Goal: Information Seeking & Learning: Understand process/instructions

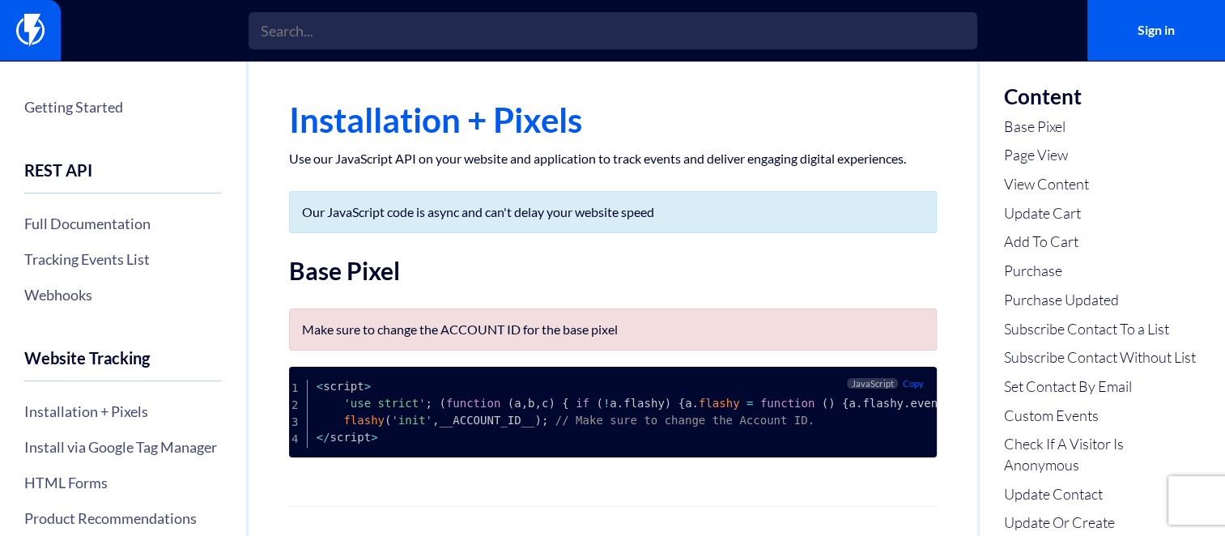
scroll to position [0, 7]
drag, startPoint x: 432, startPoint y: 325, endPoint x: 647, endPoint y: 334, distance: 214.7
click at [647, 334] on p "Make sure to change the ACCOUNT ID for the base pixel" at bounding box center [613, 329] width 622 height 16
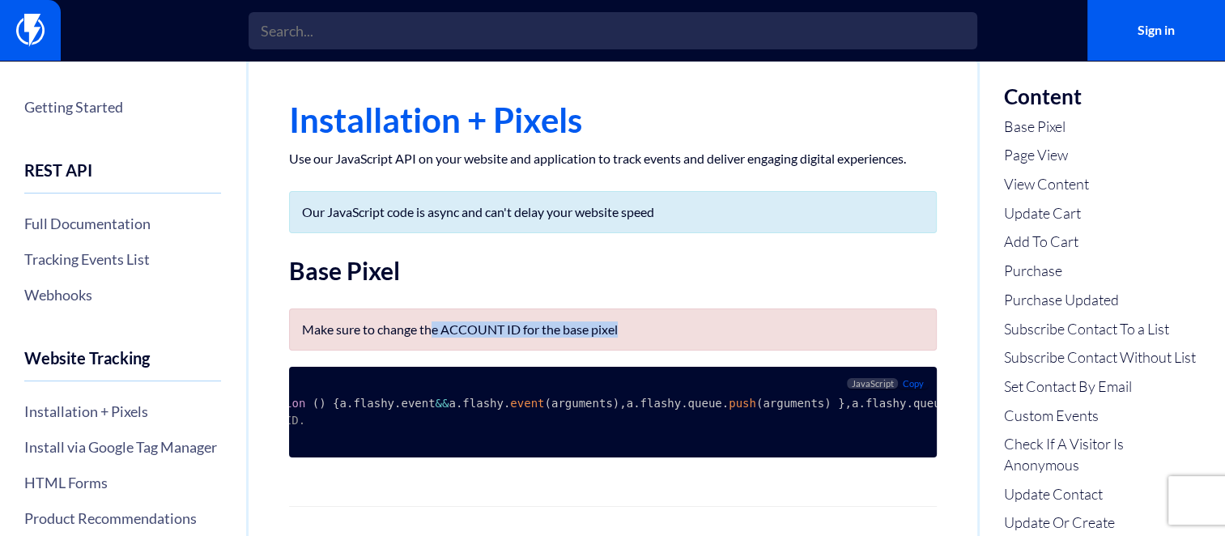
scroll to position [0, 0]
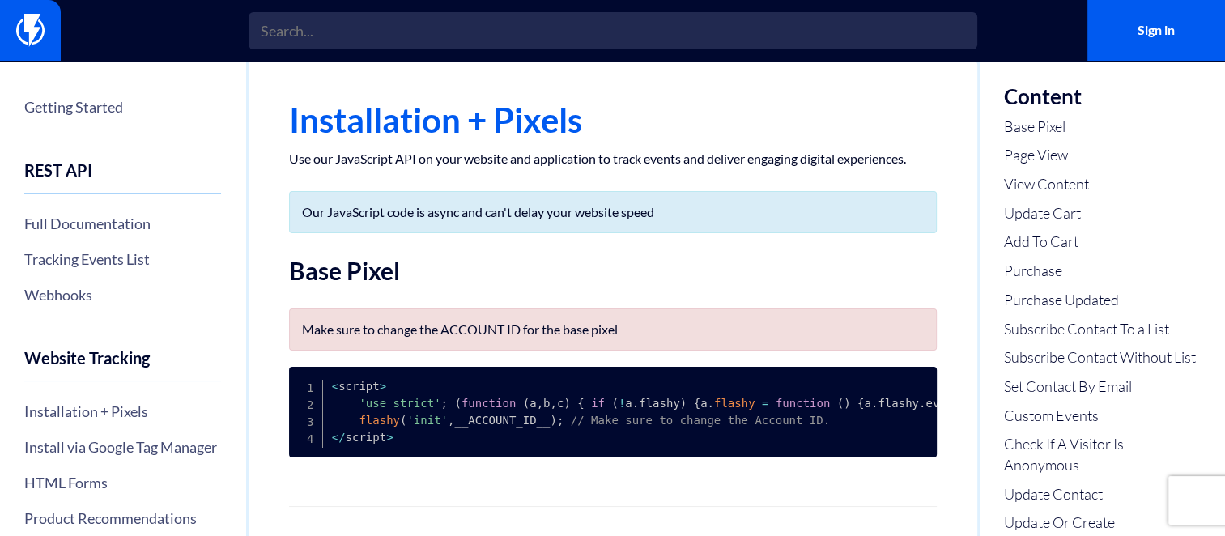
click at [408, 331] on p "Make sure to change the ACCOUNT ID for the base pixel" at bounding box center [613, 329] width 622 height 16
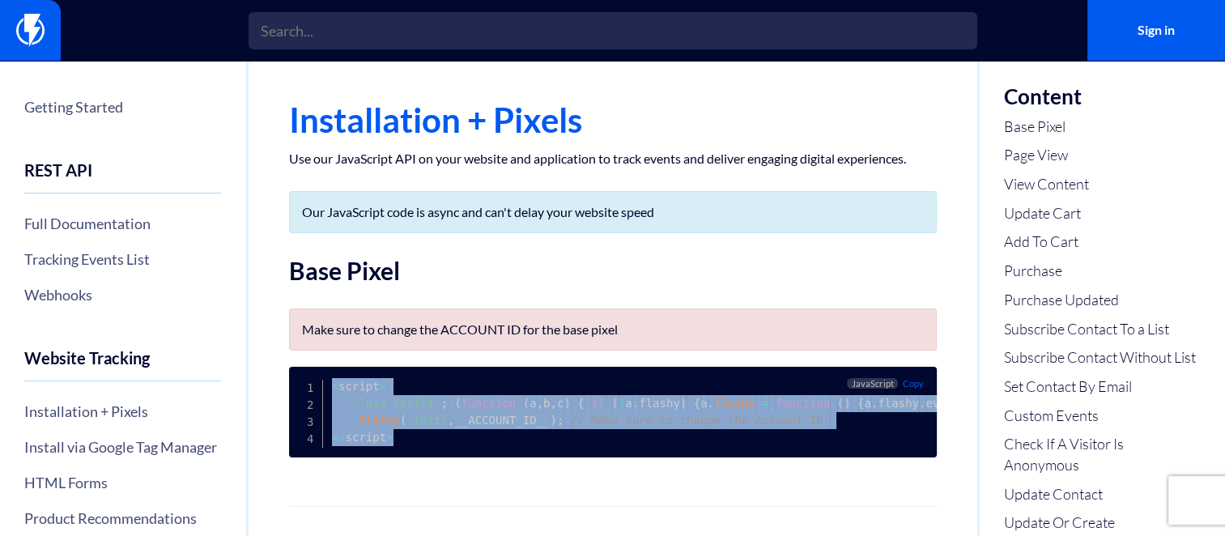
drag, startPoint x: 396, startPoint y: 441, endPoint x: 305, endPoint y: 383, distance: 107.8
click at [305, 383] on pre "< script > 'use strict' ; ( function ( a , b , c ) { if ( ! a . flashy ) { a . …" at bounding box center [613, 412] width 648 height 91
copy code "< script > 'use strict' ; ( function ( a , b , c ) { if ( ! a . flashy ) { a . …"
click at [375, 394] on pre "< script > 'use strict' ; ( function ( a , b , c ) { if ( ! a . flashy ) { a . …" at bounding box center [613, 412] width 648 height 91
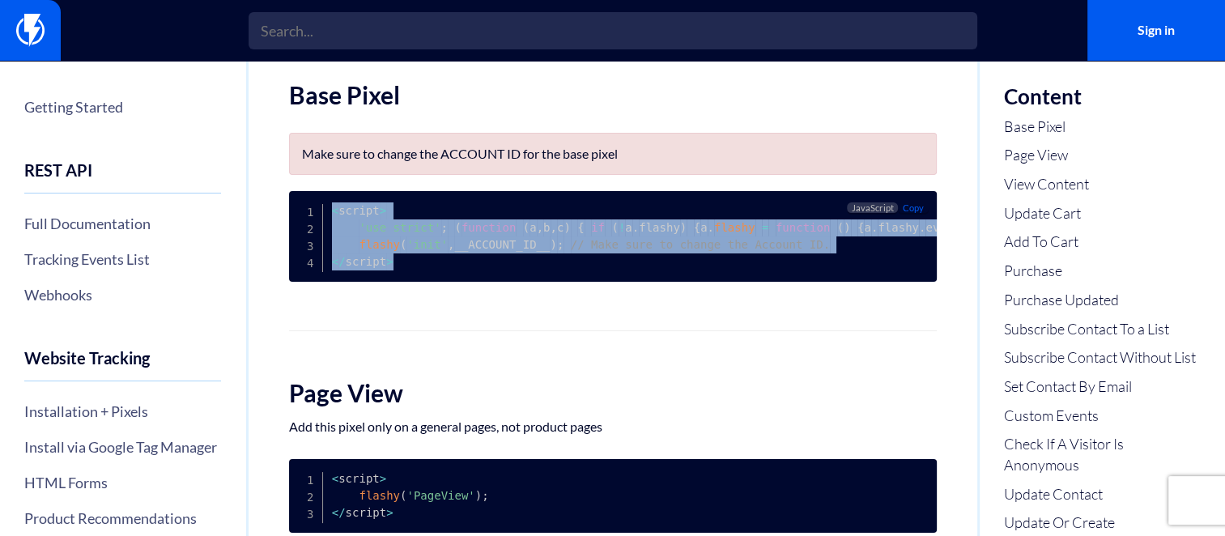
drag, startPoint x: 424, startPoint y: 263, endPoint x: 324, endPoint y: 204, distance: 116.5
click at [324, 204] on pre "< script > 'use strict' ; ( function ( a , b , c ) { if ( ! a . flashy ) { a . …" at bounding box center [613, 236] width 648 height 91
copy code "< script > 'use strict' ; ( function ( a , b , c ) { if ( ! a . flashy ) { a . …"
click at [324, 204] on pre "< script > 'use strict' ; ( function ( a , b , c ) { if ( ! a . flashy ) { a . …" at bounding box center [613, 236] width 648 height 91
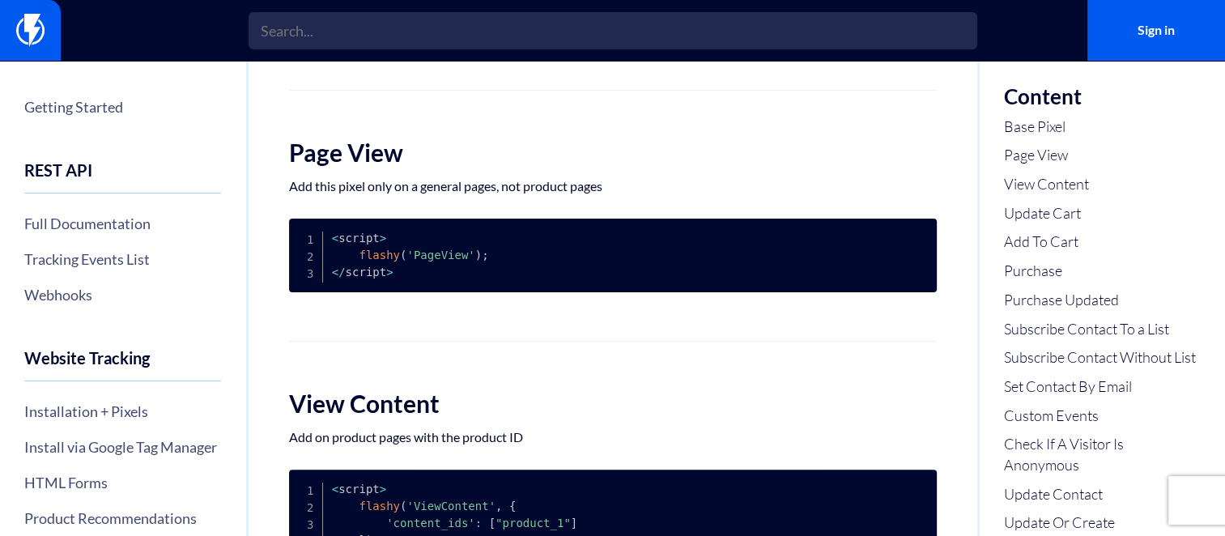
scroll to position [439, 0]
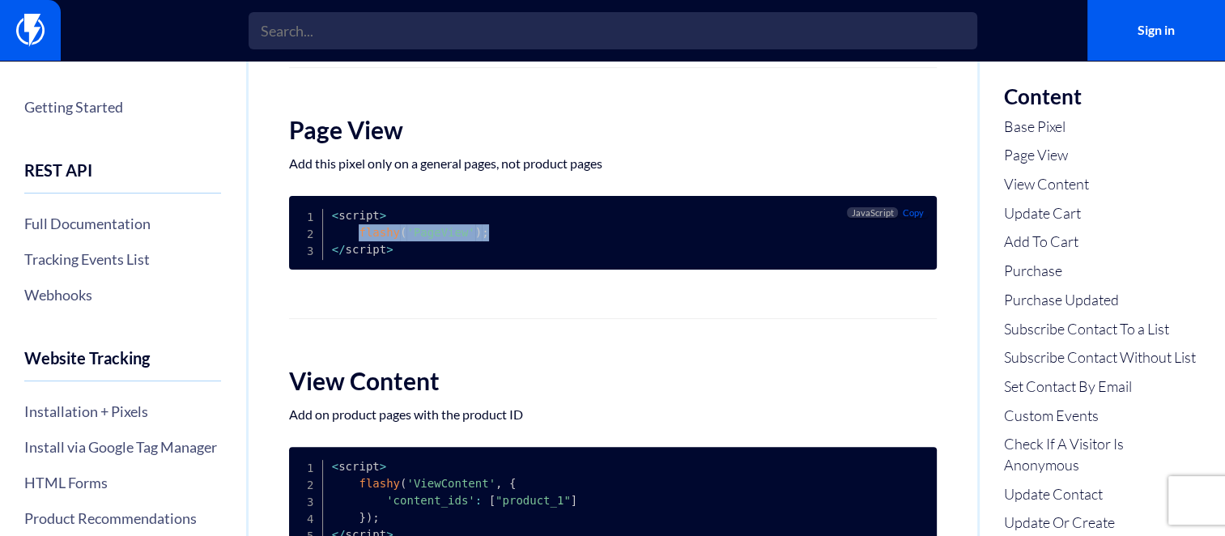
copy code "flashy ( 'PageView' ) ;"
drag, startPoint x: 359, startPoint y: 242, endPoint x: 527, endPoint y: 248, distance: 168.5
click at [527, 248] on pre "< script > flashy ( 'PageView' ) ; < / script >" at bounding box center [613, 233] width 648 height 74
click at [512, 220] on pre "< script > flashy ( 'PageView' ) ; < / script >" at bounding box center [613, 233] width 648 height 74
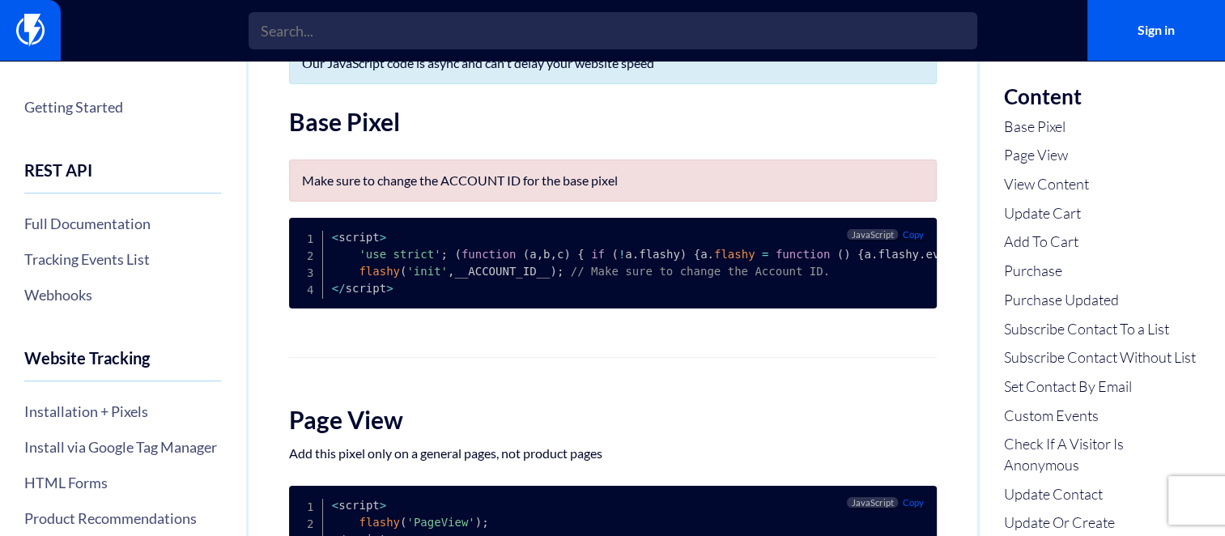
scroll to position [0, 0]
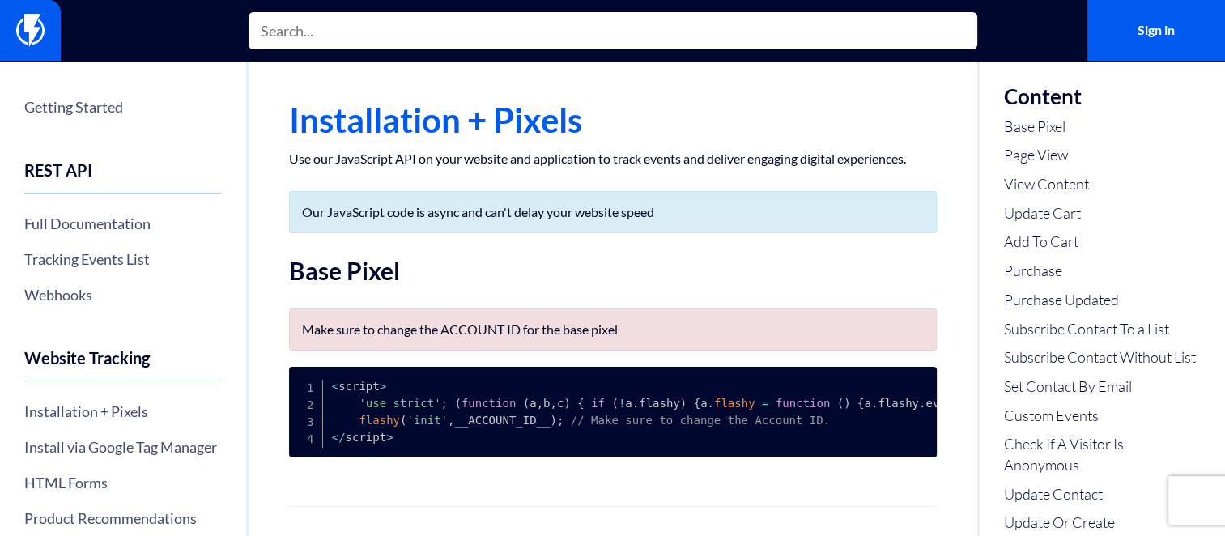
click at [451, 31] on input "text" at bounding box center [613, 30] width 729 height 37
type input "apikey"
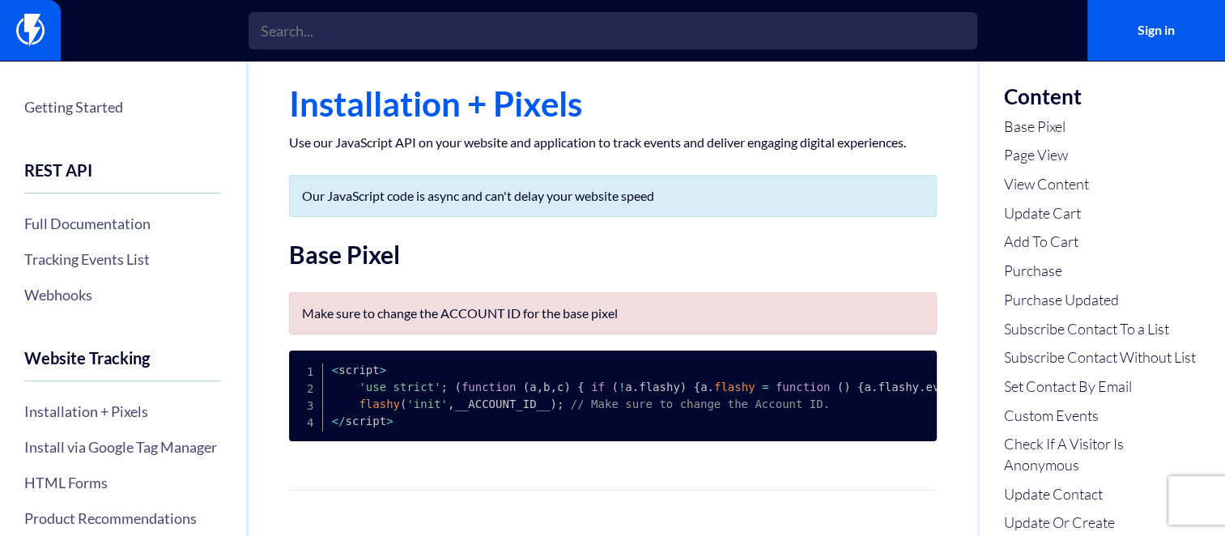
scroll to position [9, 0]
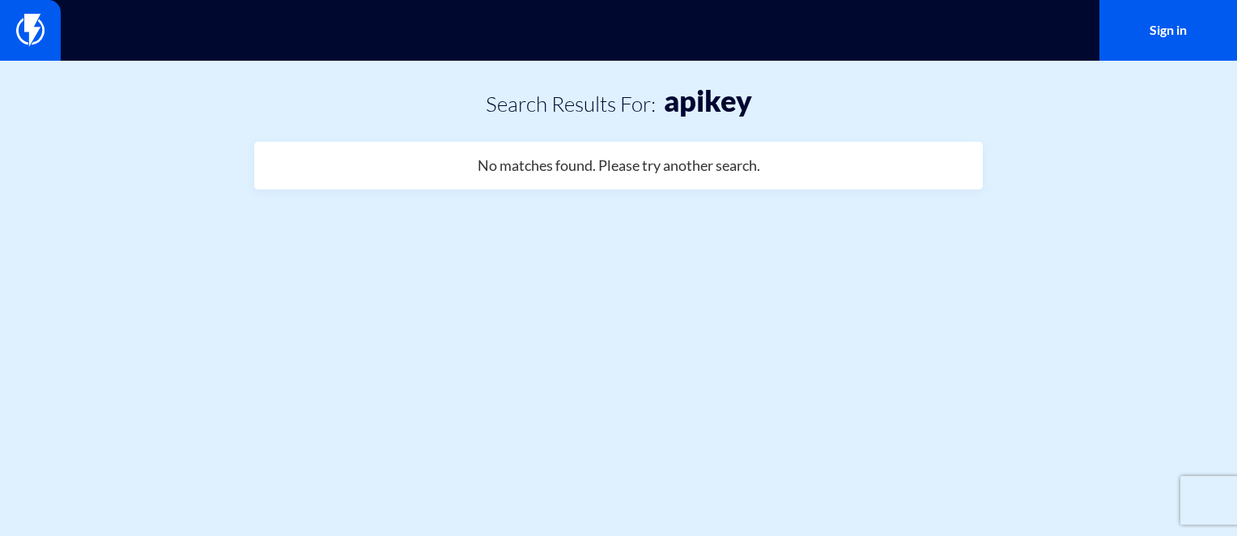
click at [615, 159] on h4 "No matches found. Please try another search." at bounding box center [619, 166] width 283 height 16
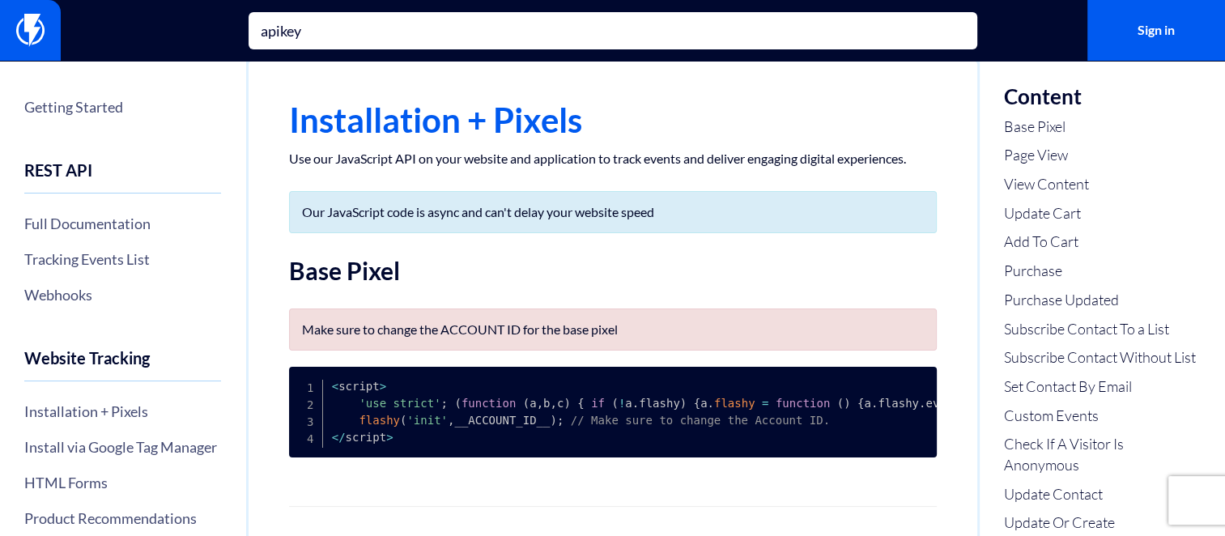
click at [515, 45] on input "apikey" at bounding box center [613, 30] width 729 height 37
type input "api"
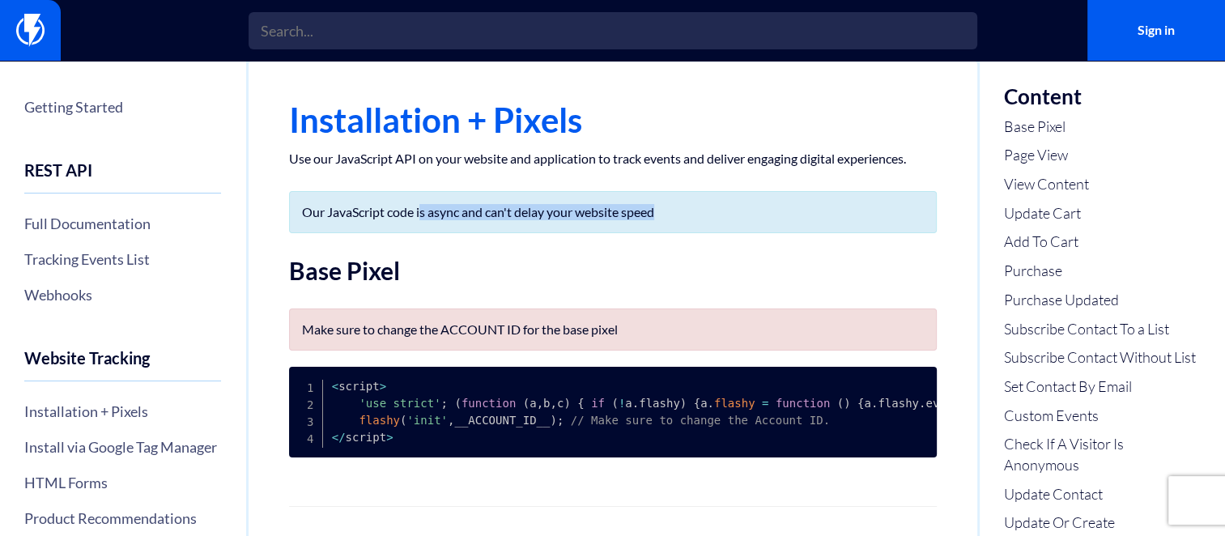
drag, startPoint x: 421, startPoint y: 212, endPoint x: 671, endPoint y: 214, distance: 250.2
click at [671, 214] on p "Our JavaScript code is async and can't delay your website speed" at bounding box center [613, 212] width 622 height 16
click at [370, 226] on div "Our JavaScript code is async and can't delay your website speed" at bounding box center [613, 212] width 648 height 42
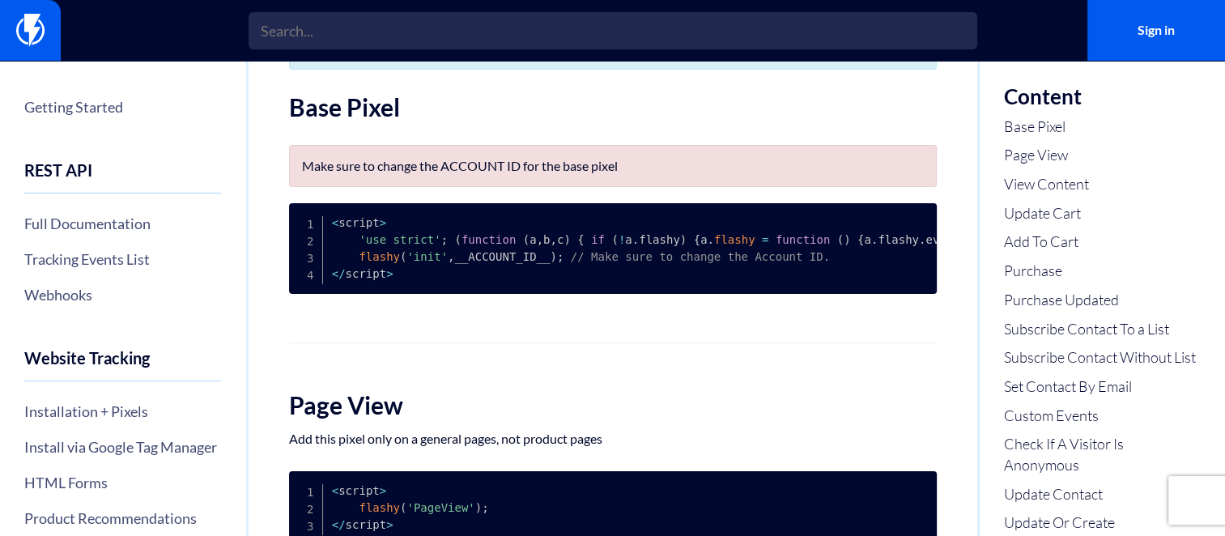
scroll to position [149, 0]
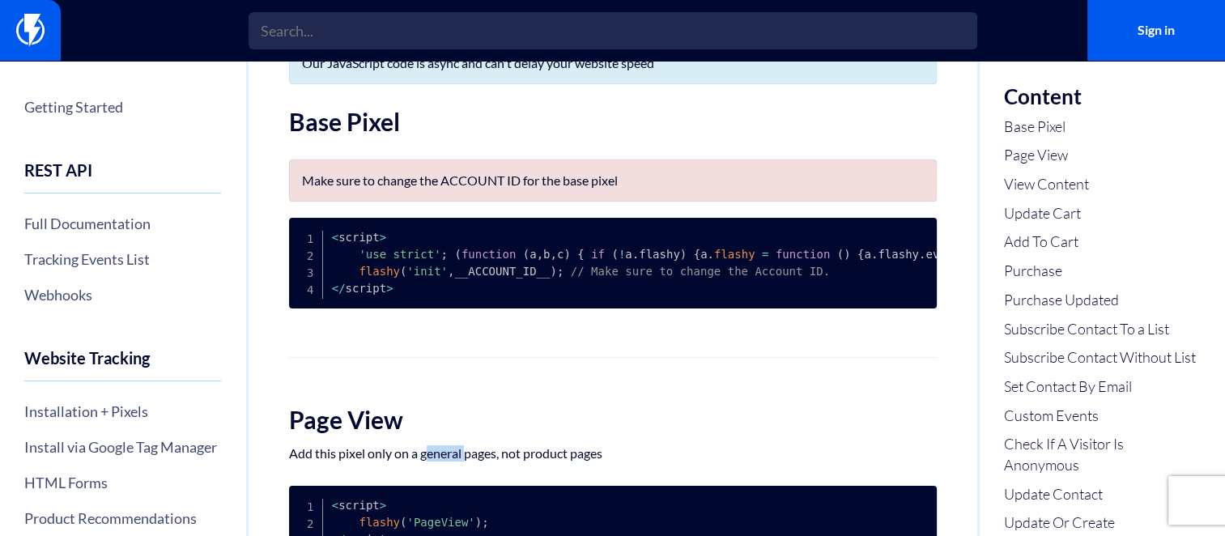
drag, startPoint x: 423, startPoint y: 465, endPoint x: 467, endPoint y: 463, distance: 43.7
click at [467, 461] on p "Add this pixel only on a general pages, not product pages" at bounding box center [613, 453] width 648 height 16
drag, startPoint x: 467, startPoint y: 463, endPoint x: 477, endPoint y: 463, distance: 9.7
click at [477, 461] on p "Add this pixel only on a general pages, not product pages" at bounding box center [613, 453] width 648 height 16
drag, startPoint x: 506, startPoint y: 459, endPoint x: 607, endPoint y: 458, distance: 101.2
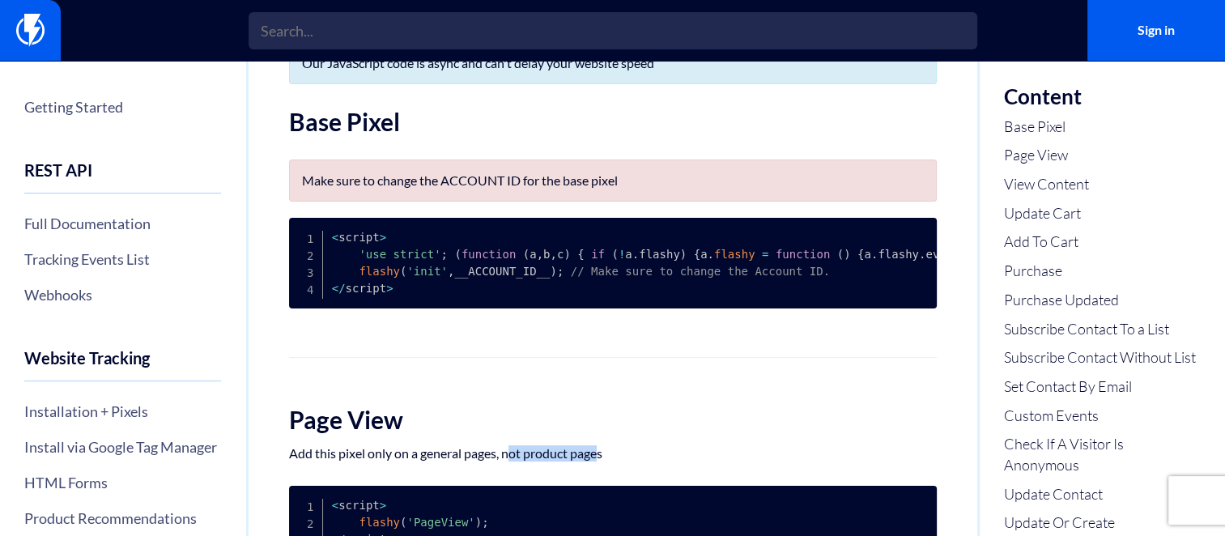
click at [607, 458] on p "Add this pixel only on a general pages, not product pages" at bounding box center [613, 453] width 648 height 16
click at [610, 458] on p "Add this pixel only on a general pages, not product pages" at bounding box center [613, 453] width 648 height 16
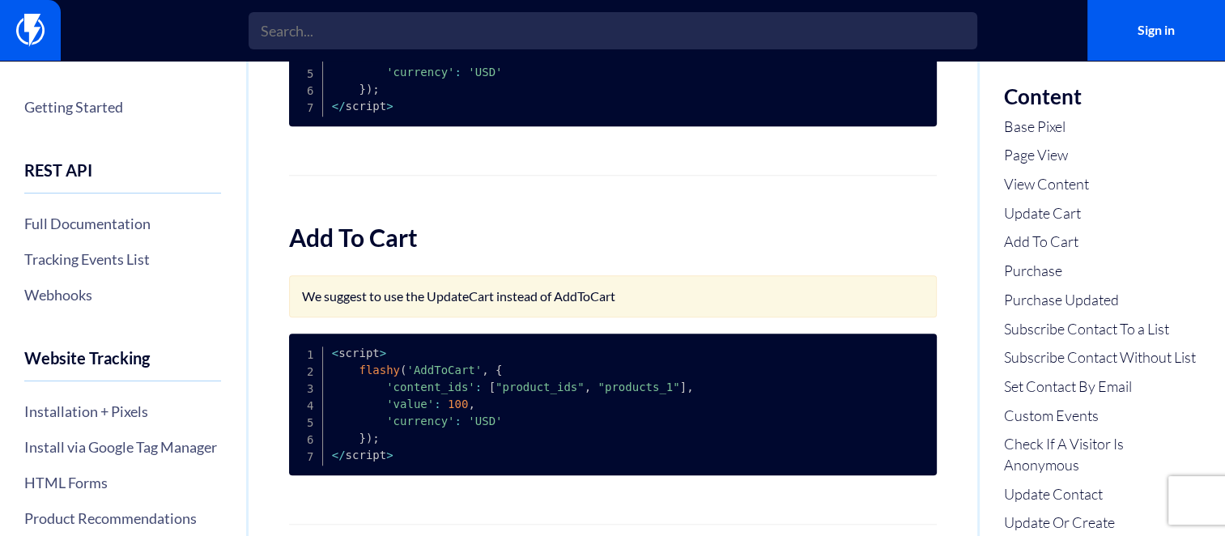
scroll to position [1263, 0]
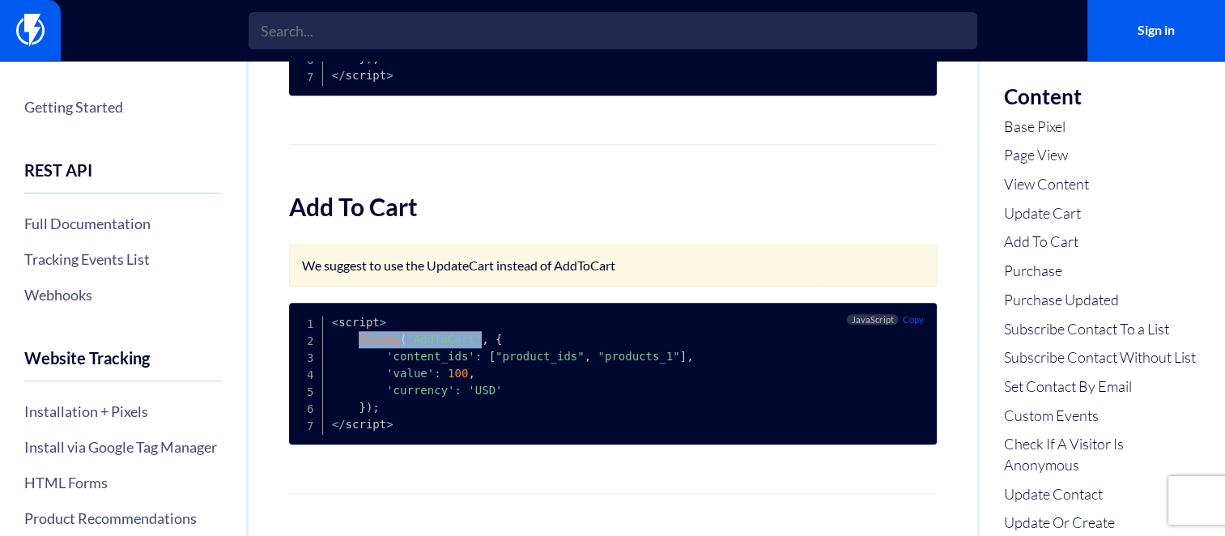
copy code "flashy ( 'AddToCart'"
drag, startPoint x: 353, startPoint y: 357, endPoint x: 470, endPoint y: 347, distance: 117.0
click at [470, 347] on pre "< script > flashy ( 'AddToCart' , { 'content_ids' : [ "product_ids" , "products…" at bounding box center [613, 374] width 648 height 142
click at [717, 373] on pre "< script > flashy ( 'AddToCart' , { 'content_ids' : [ "product_ids" , "products…" at bounding box center [613, 374] width 648 height 142
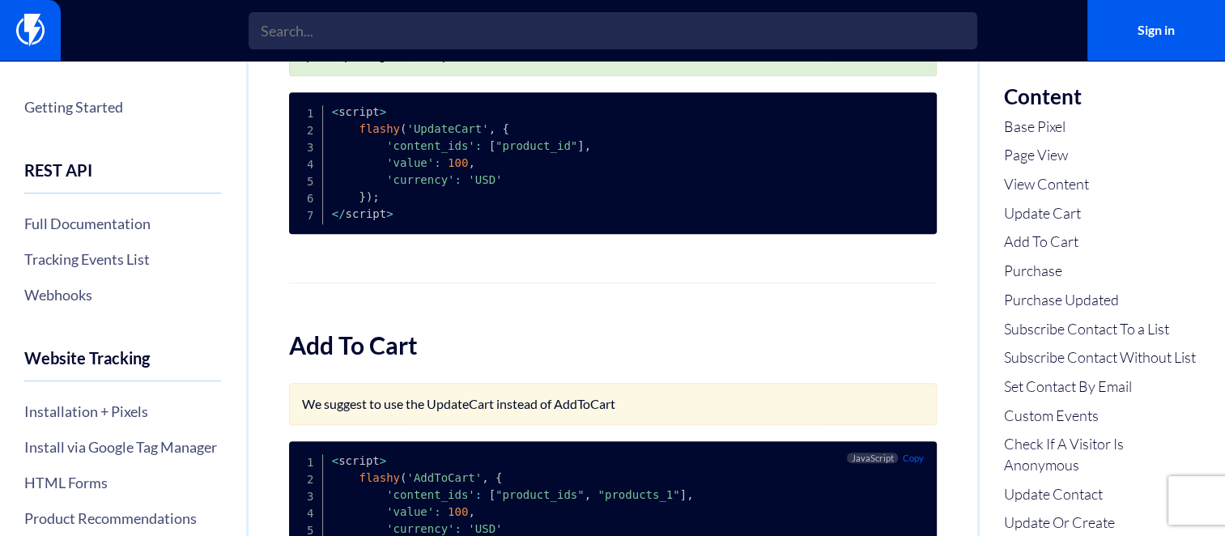
scroll to position [1079, 0]
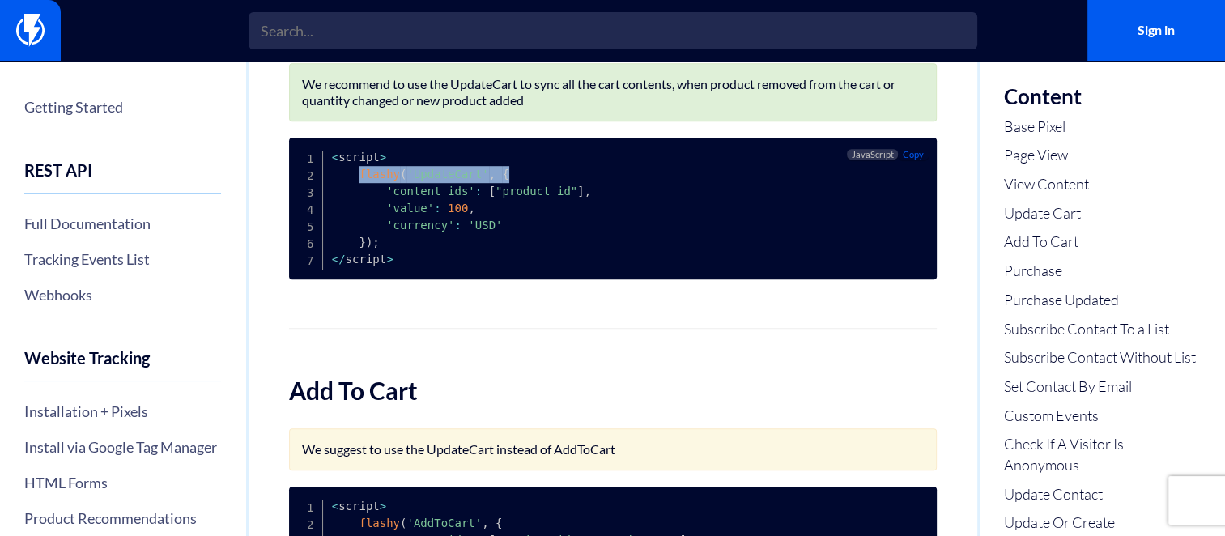
drag, startPoint x: 355, startPoint y: 182, endPoint x: 514, endPoint y: 185, distance: 158.7
click at [514, 185] on pre "< script > flashy ( 'UpdateCart' , { 'content_ids' : [ "product_id" ] , 'value'…" at bounding box center [613, 209] width 648 height 142
copy code "flashy ( 'UpdateCart' , {"
click at [514, 185] on pre "< script > flashy ( 'UpdateCart' , { 'content_ids' : [ "product_id" ] , 'value'…" at bounding box center [613, 209] width 648 height 142
click at [1045, 130] on link "Base Pixel" at bounding box center [1102, 127] width 197 height 21
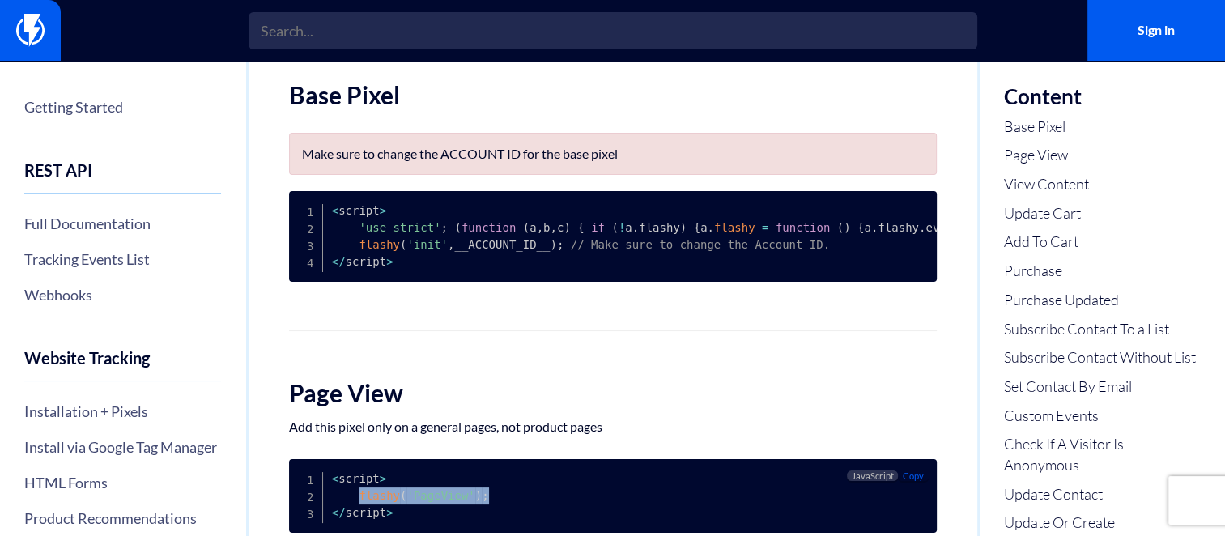
drag, startPoint x: 359, startPoint y: 504, endPoint x: 490, endPoint y: 506, distance: 131.2
click at [490, 506] on pre "< script > flashy ( 'PageView' ) ; < / script >" at bounding box center [613, 496] width 648 height 74
copy code "flashy ( 'PageView' ) ;"
click at [490, 506] on pre "< script > flashy ( 'PageView' ) ; < / script >" at bounding box center [613, 496] width 648 height 74
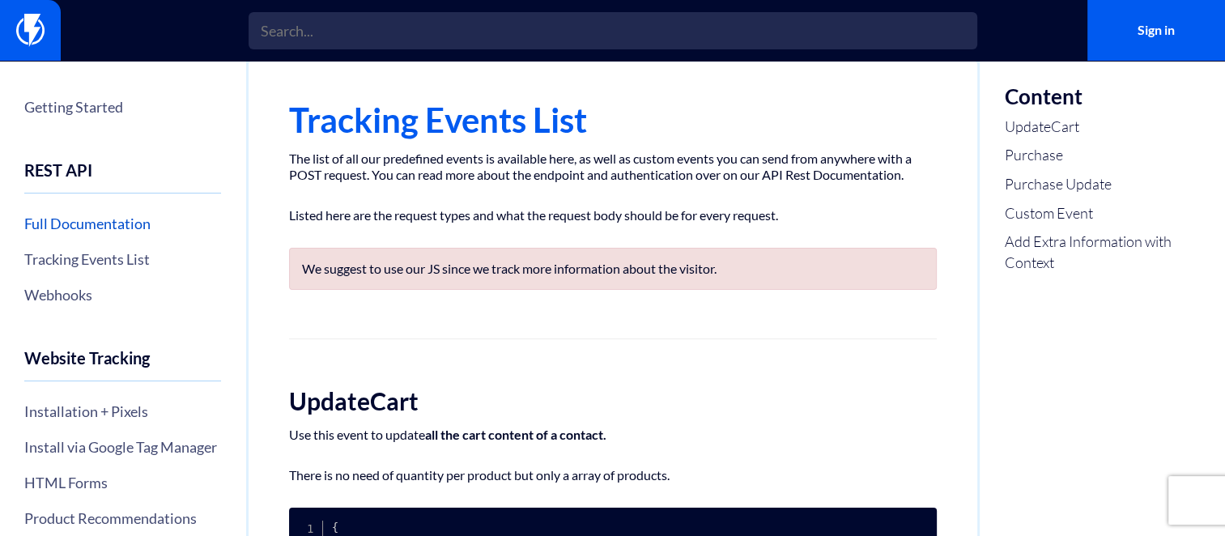
click at [136, 222] on link "Full Documentation" at bounding box center [122, 224] width 197 height 28
click at [65, 298] on link "Webhooks" at bounding box center [122, 295] width 197 height 28
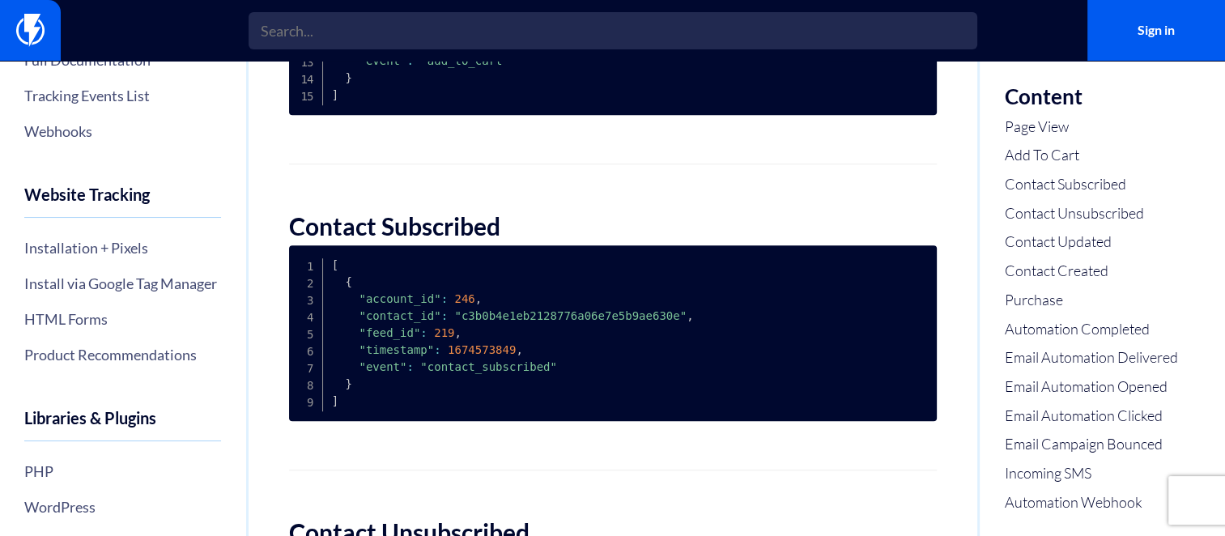
scroll to position [191, 0]
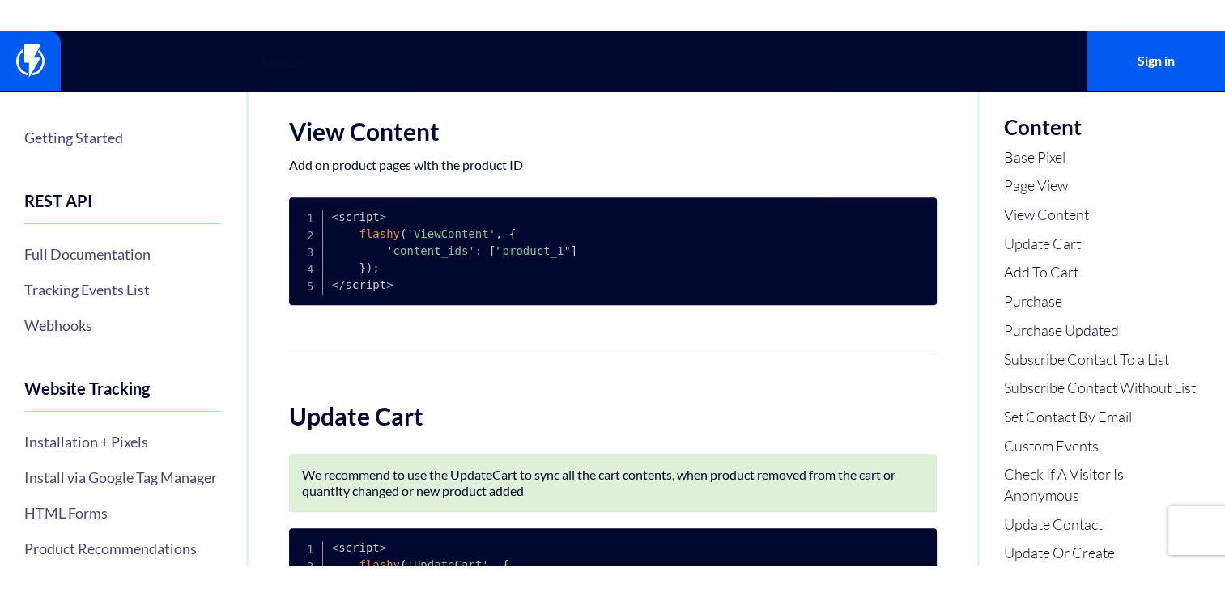
scroll to position [737, 0]
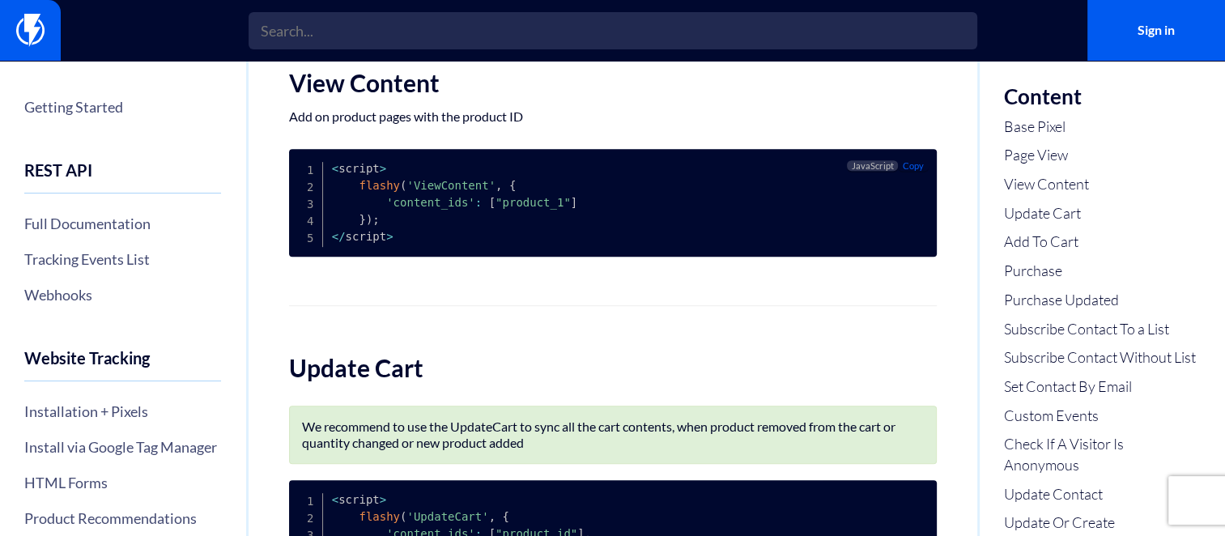
click at [442, 192] on span "'ViewContent'" at bounding box center [450, 185] width 89 height 13
drag, startPoint x: 442, startPoint y: 193, endPoint x: 477, endPoint y: 194, distance: 34.9
click at [477, 194] on code "< script > flashy ( 'ViewContent' , { 'content_ids' : [ "product_1" ] } ) ; < /…" at bounding box center [454, 202] width 245 height 81
copy code "flashy ( 'ViewContent"
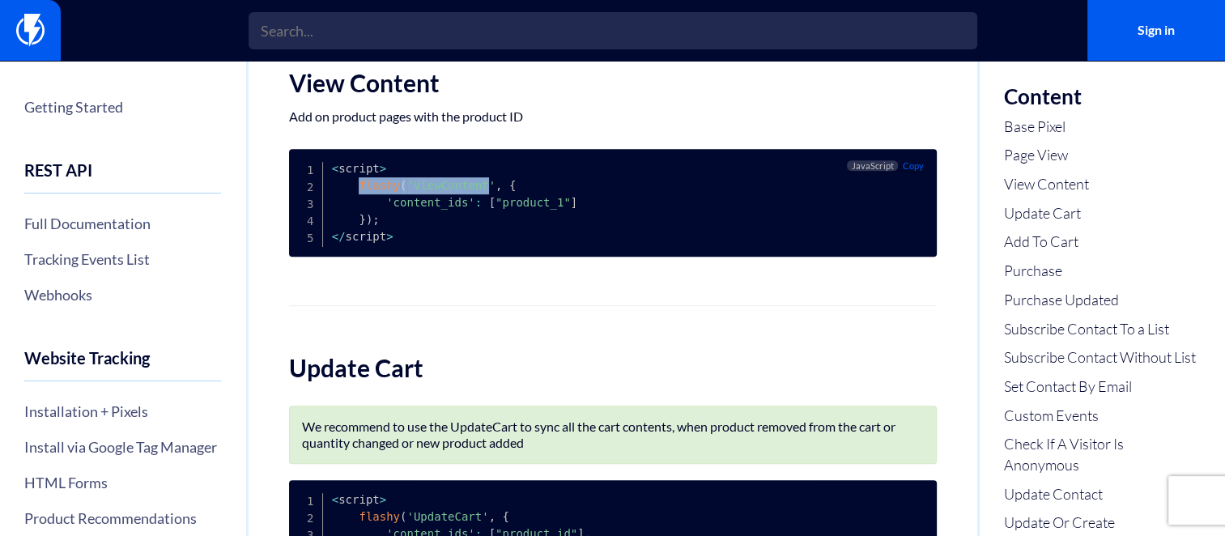
click at [477, 192] on span "'ViewContent'" at bounding box center [450, 185] width 89 height 13
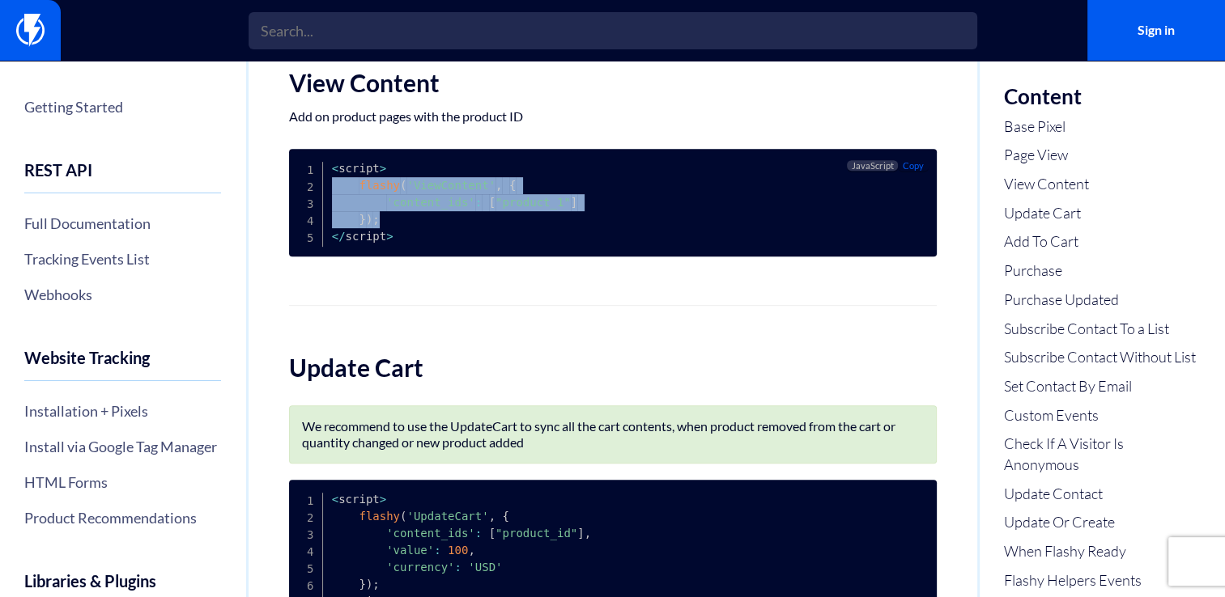
drag, startPoint x: 395, startPoint y: 231, endPoint x: 322, endPoint y: 196, distance: 80.8
click at [322, 196] on pre "< script > flashy ( 'ViewContent' , { 'content_ids' : [ "product_1" ] } ) ; < /…" at bounding box center [613, 203] width 648 height 108
copy code "flashy ( 'ViewContent' , { 'content_ids' : [ "product_1" ] } ) ;"
click at [322, 196] on pre "< script > flashy ( 'ViewContent' , { 'content_ids' : [ "product_1" ] } ) ; < /…" at bounding box center [613, 203] width 648 height 108
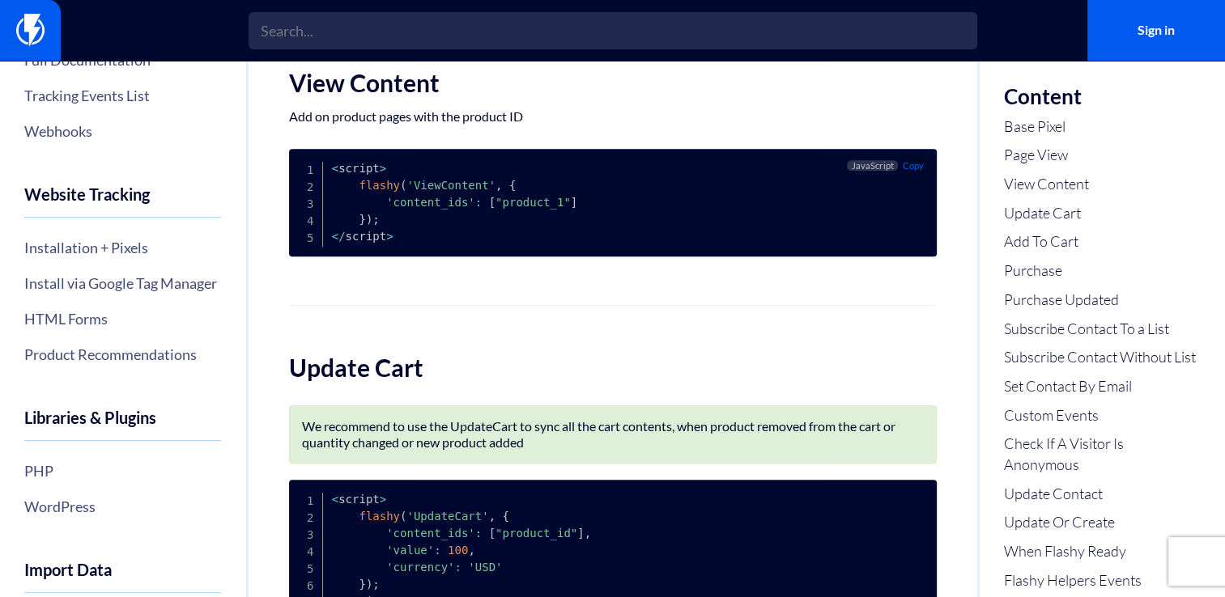
scroll to position [171, 0]
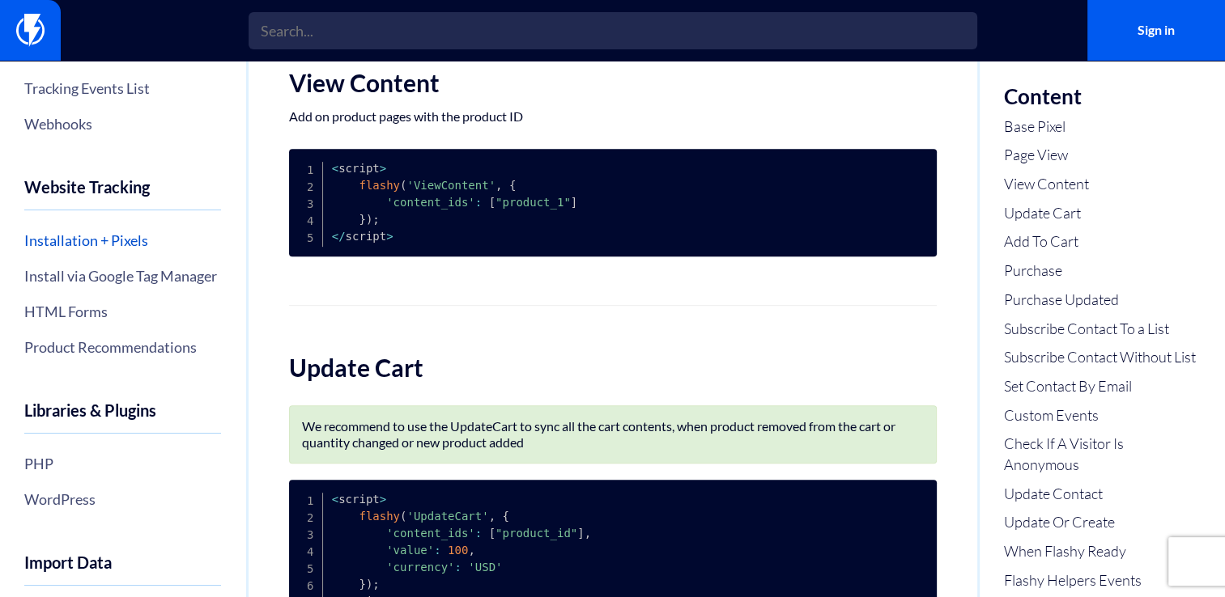
click at [79, 240] on link "Installation + Pixels" at bounding box center [122, 241] width 197 height 28
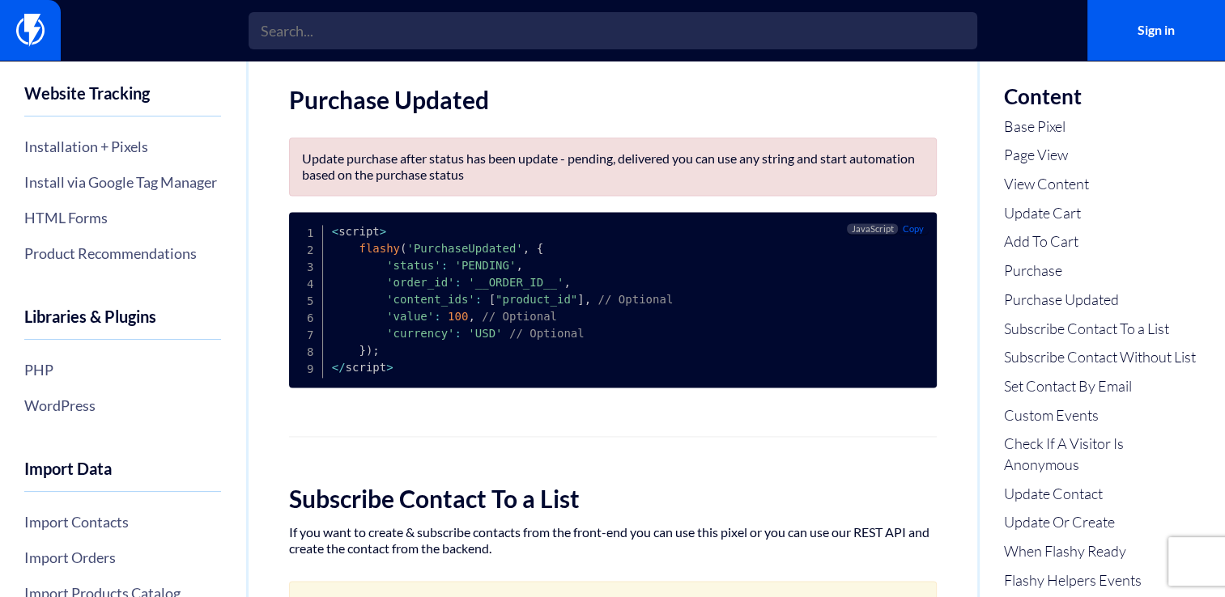
scroll to position [4422, 0]
